Goal: Browse casually

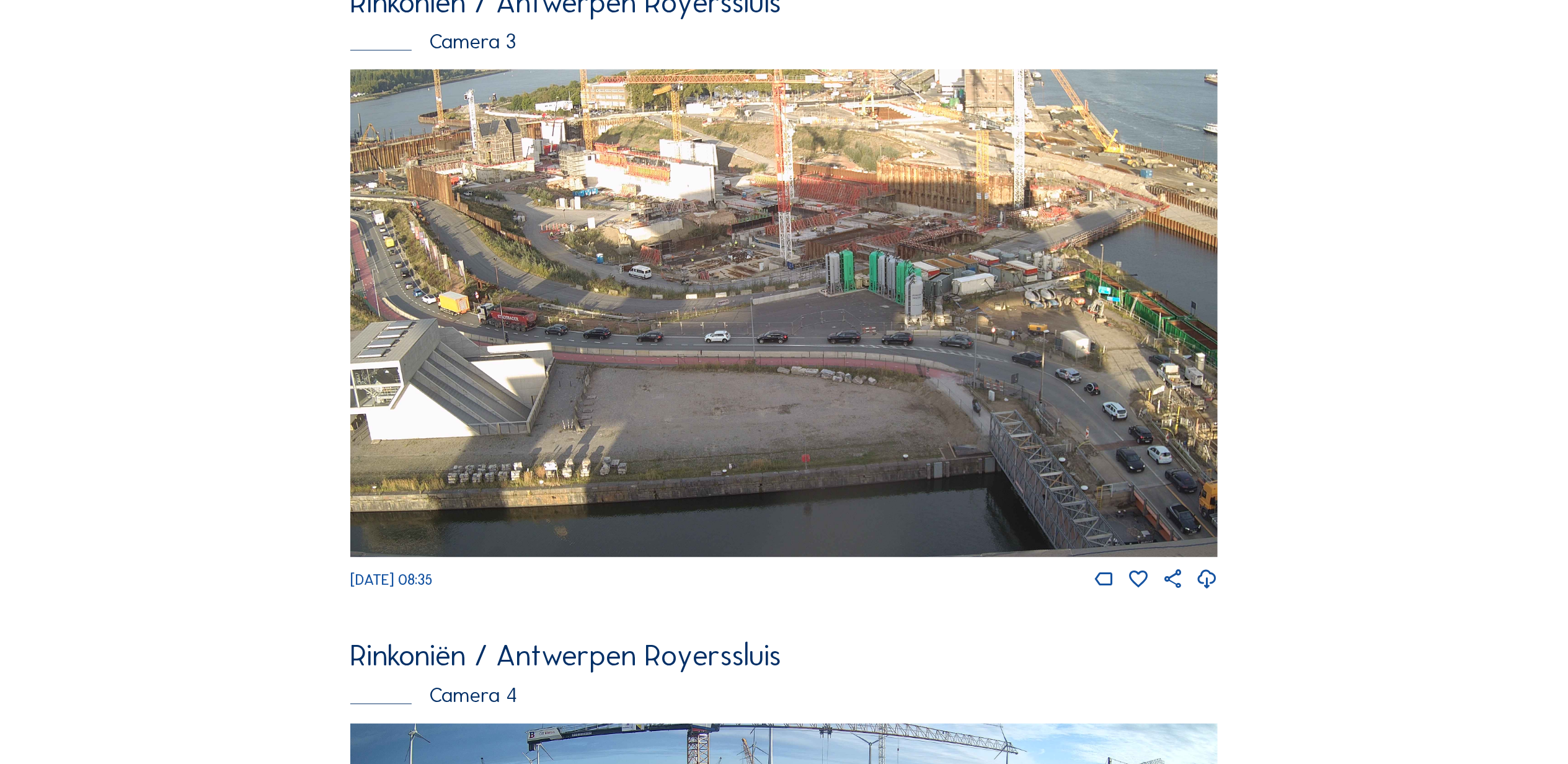
scroll to position [2785, 0]
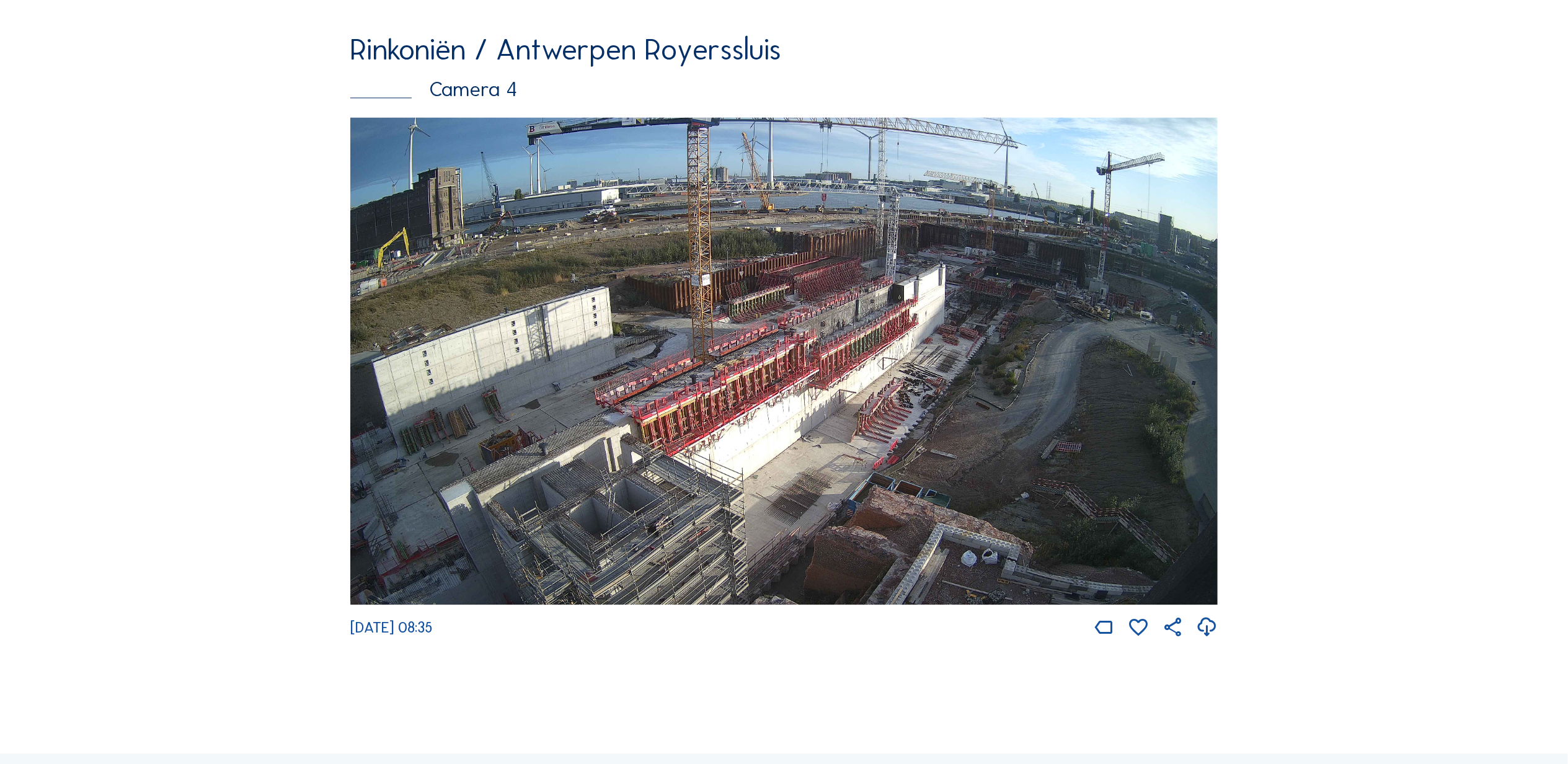
click at [864, 323] on img at bounding box center [784, 360] width 867 height 488
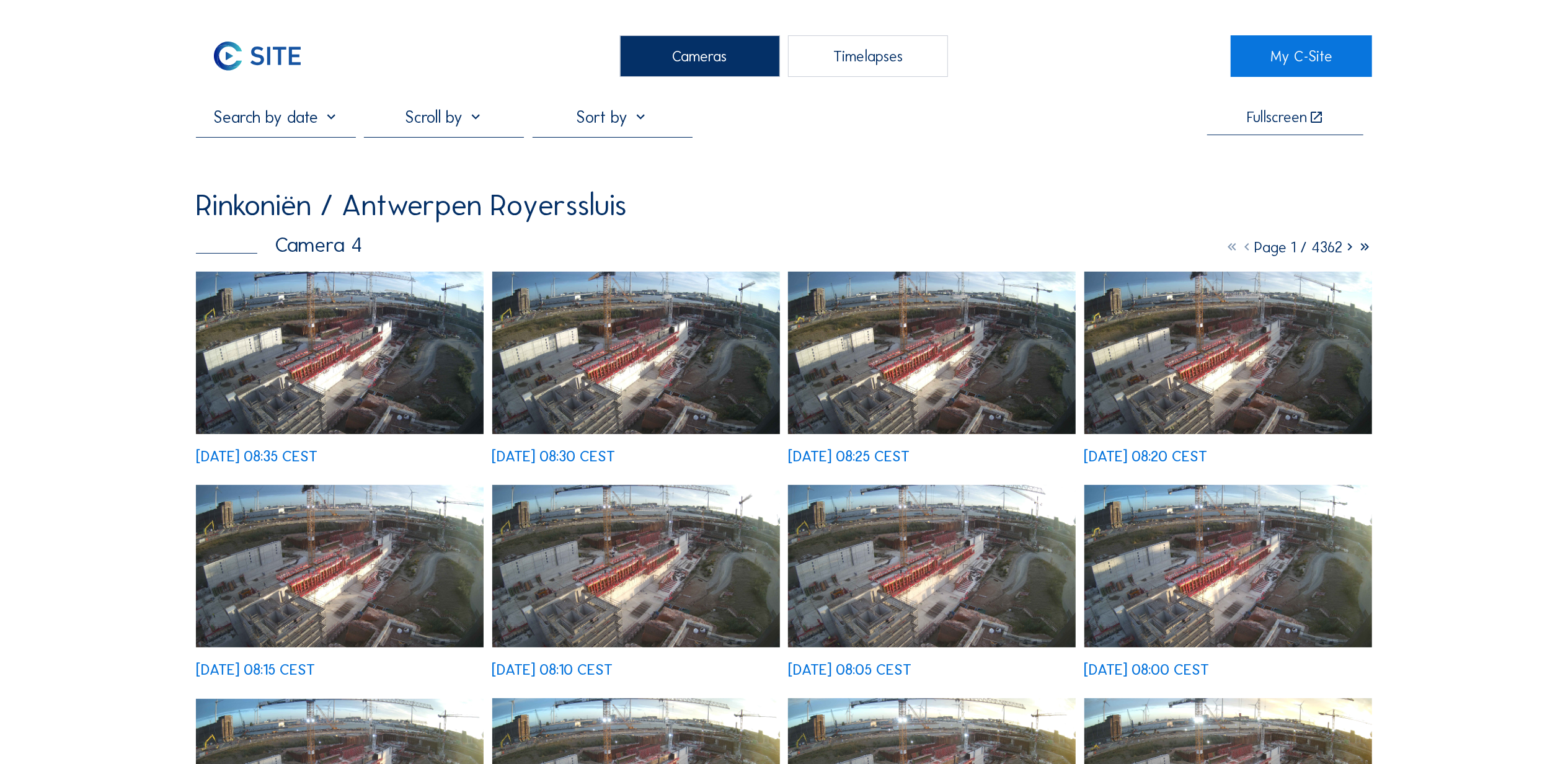
click at [330, 398] on img at bounding box center [340, 352] width 287 height 162
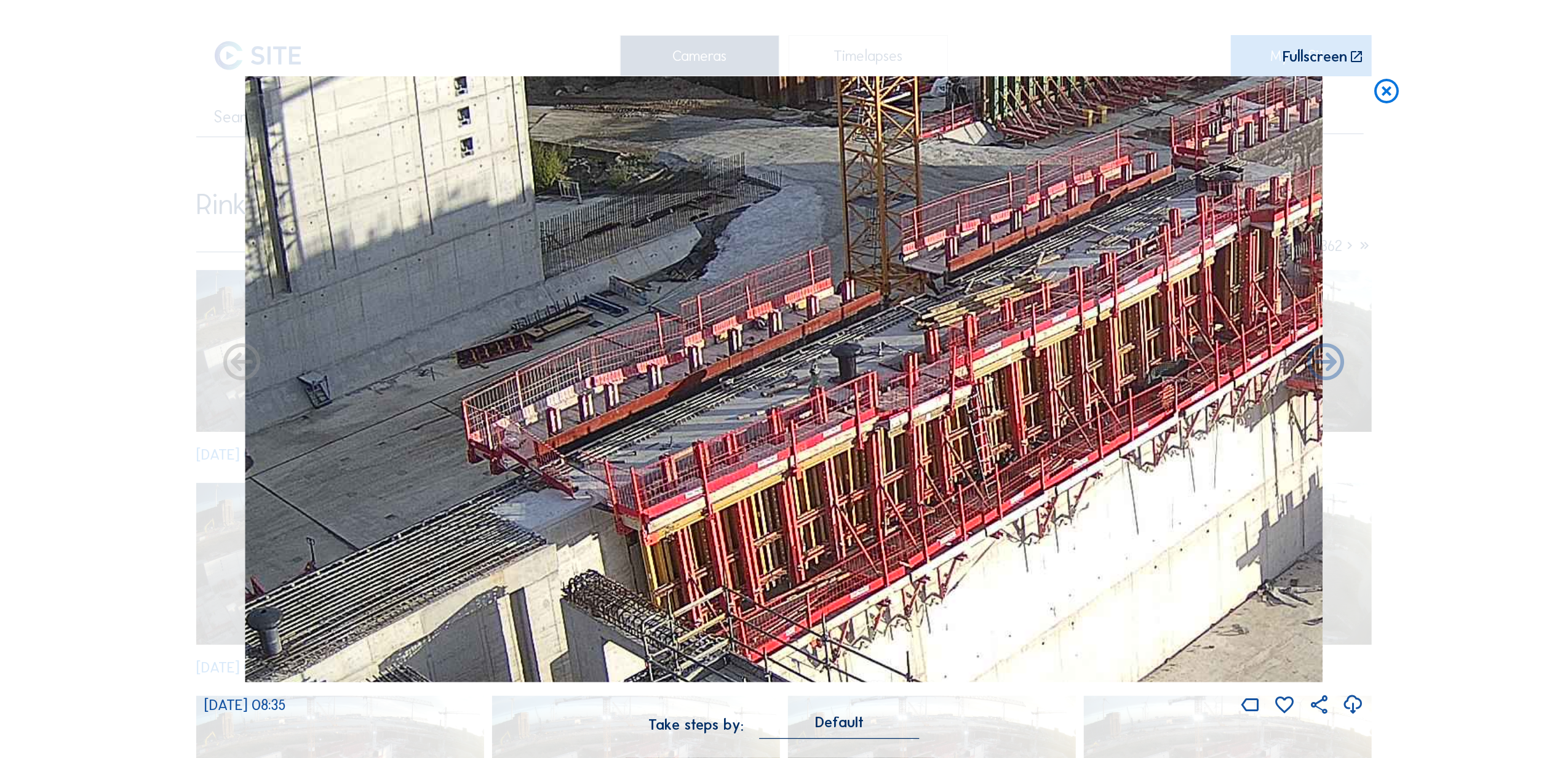
drag, startPoint x: 615, startPoint y: 544, endPoint x: 1177, endPoint y: 390, distance: 582.7
click at [1177, 390] on img at bounding box center [784, 380] width 1078 height 607
